Goal: Task Accomplishment & Management: Use online tool/utility

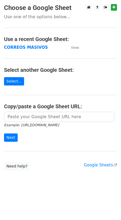
click at [14, 50] on td "CORREOS MASIVOS" at bounding box center [35, 48] width 62 height 6
click at [14, 48] on strong "CORREOS MASIVOS" at bounding box center [26, 47] width 44 height 5
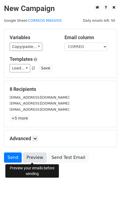
click at [34, 156] on link "Preview" at bounding box center [35, 158] width 24 height 10
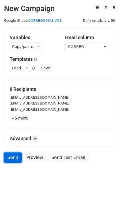
click at [14, 157] on link "Send" at bounding box center [13, 158] width 18 height 10
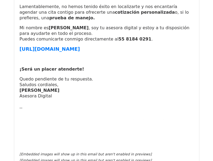
scroll to position [134, 0]
